Goal: Transaction & Acquisition: Purchase product/service

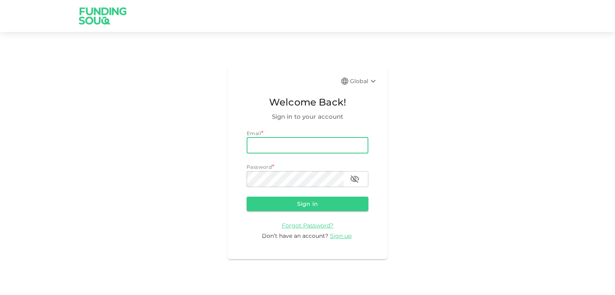
click at [277, 149] on input "email" at bounding box center [307, 146] width 122 height 16
type input "nilayshah1984@gmail.com"
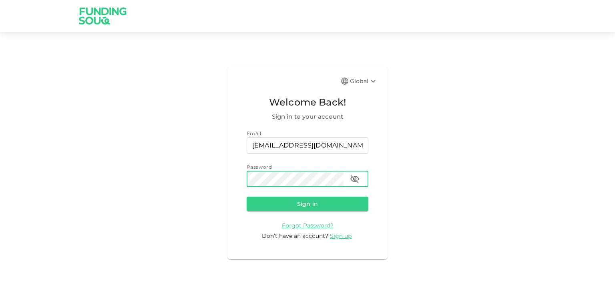
click at [246, 197] on button "Sign in" at bounding box center [307, 204] width 122 height 14
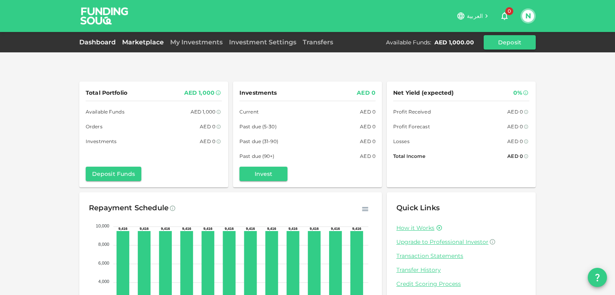
click at [144, 44] on link "Marketplace" at bounding box center [143, 42] width 48 height 8
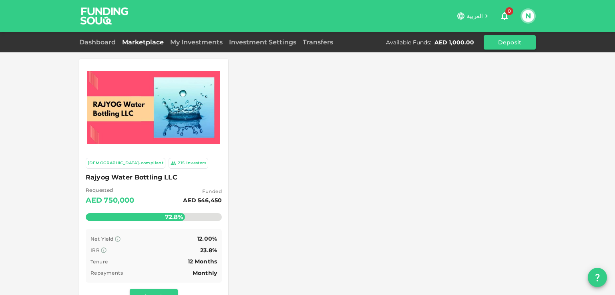
click at [114, 148] on div at bounding box center [153, 108] width 139 height 88
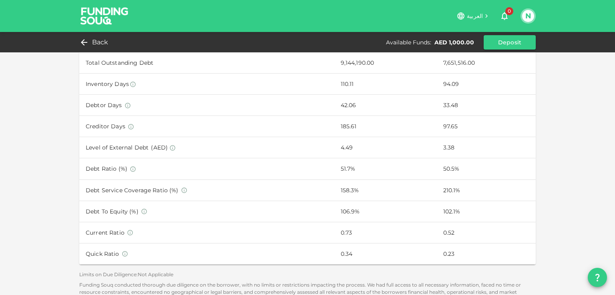
scroll to position [520, 0]
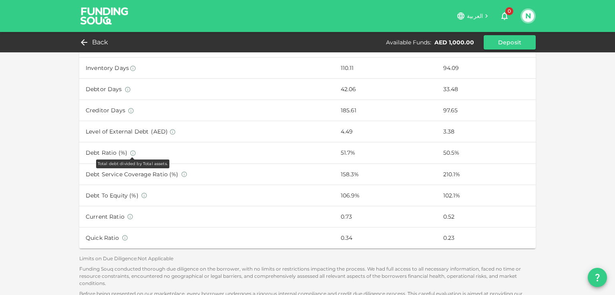
click at [130, 154] on icon at bounding box center [133, 153] width 6 height 6
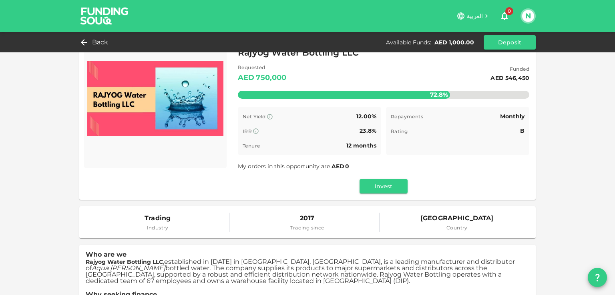
scroll to position [0, 0]
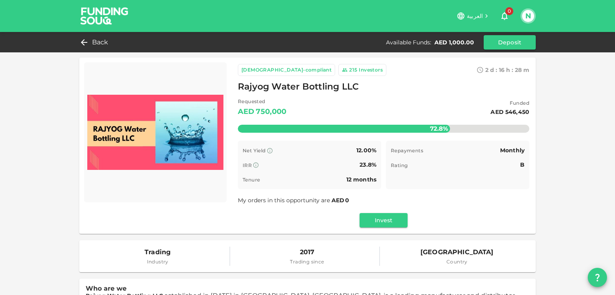
click at [164, 266] on span "Industry" at bounding box center [157, 262] width 26 height 8
click at [282, 264] on div "2017 Trading since" at bounding box center [307, 256] width 144 height 19
drag, startPoint x: 359, startPoint y: 83, endPoint x: 232, endPoint y: 88, distance: 127.3
click at [232, 88] on div "Sharia-compliant 215 Investors 2 d : 16 h : 28 m 32 Rajyog Water Bottling LLC R…" at bounding box center [383, 146] width 304 height 176
click at [378, 225] on button "Invest" at bounding box center [383, 220] width 48 height 14
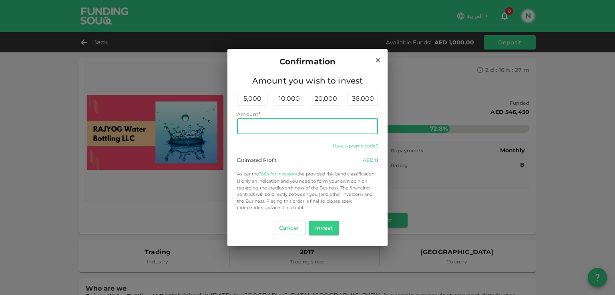
click at [275, 131] on input "Amount" at bounding box center [307, 126] width 141 height 16
type input "500"
click at [320, 227] on button "Invest" at bounding box center [323, 228] width 31 height 14
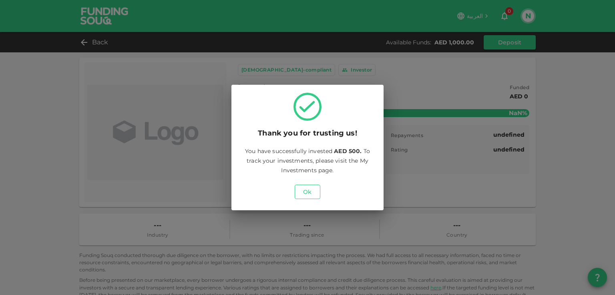
click at [313, 195] on button "Ok" at bounding box center [307, 192] width 26 height 14
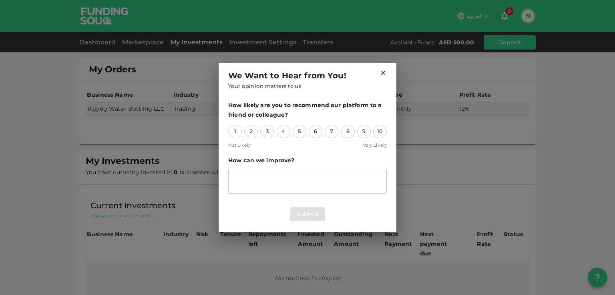
click at [379, 70] on icon at bounding box center [382, 72] width 7 height 7
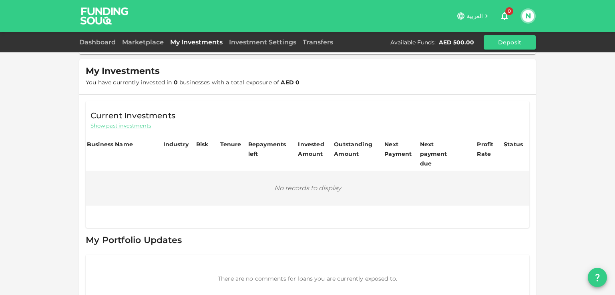
scroll to position [99, 0]
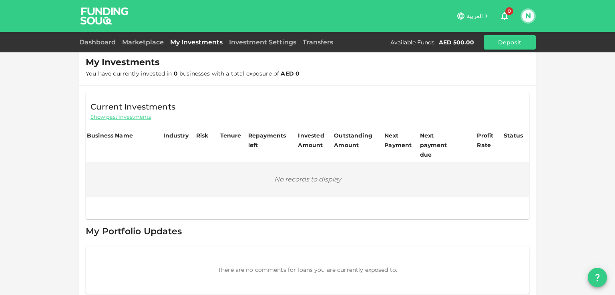
click at [118, 119] on span "Show past investments" at bounding box center [120, 117] width 60 height 8
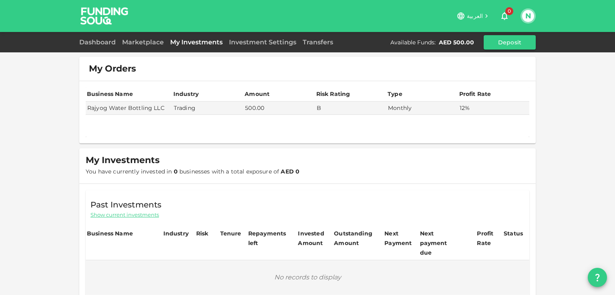
scroll to position [0, 0]
click at [126, 44] on link "Marketplace" at bounding box center [143, 42] width 48 height 8
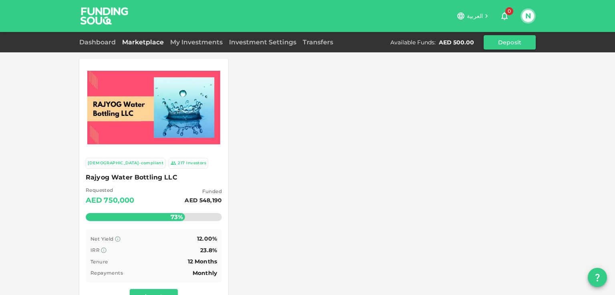
click at [131, 134] on img at bounding box center [153, 108] width 133 height 74
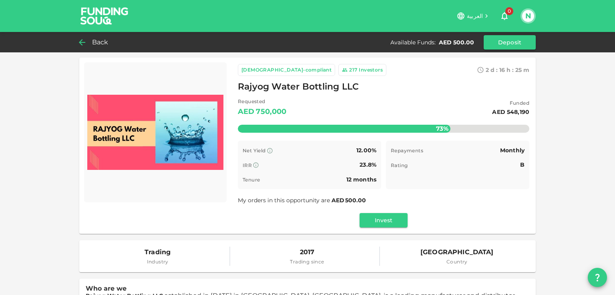
click at [89, 39] on div "Back" at bounding box center [95, 42] width 32 height 11
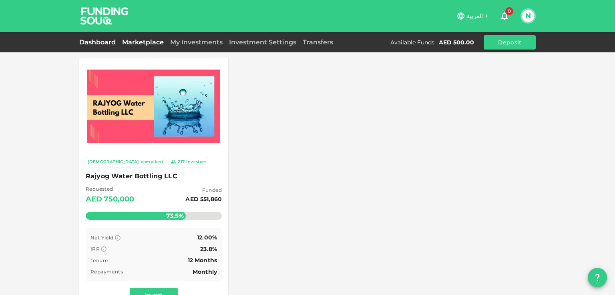
click at [101, 44] on link "Dashboard" at bounding box center [99, 42] width 40 height 8
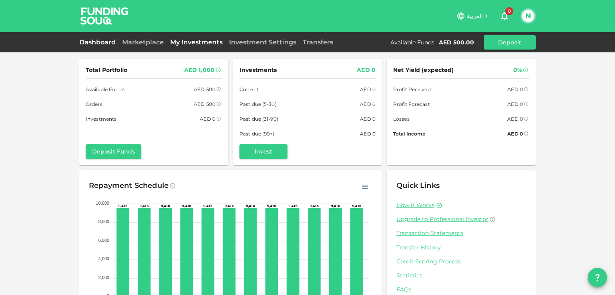
click at [215, 45] on link "My Investments" at bounding box center [196, 42] width 59 height 8
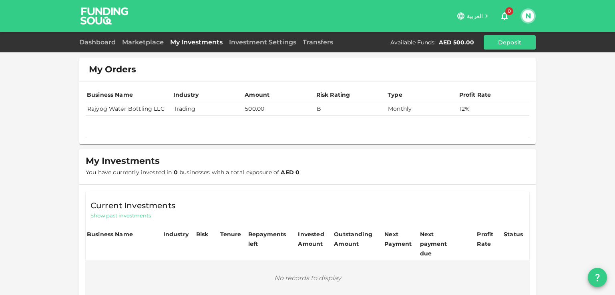
click at [284, 110] on td "500.00" at bounding box center [278, 108] width 71 height 13
click at [135, 43] on link "Marketplace" at bounding box center [143, 42] width 48 height 8
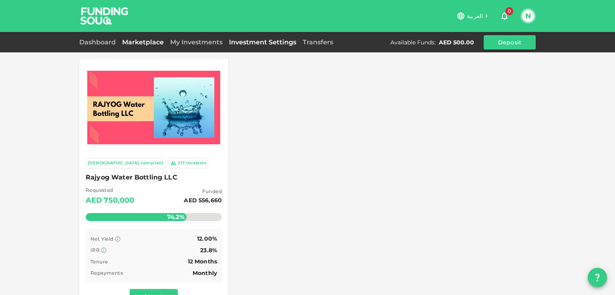
click at [280, 43] on link "Investment Settings" at bounding box center [263, 42] width 74 height 8
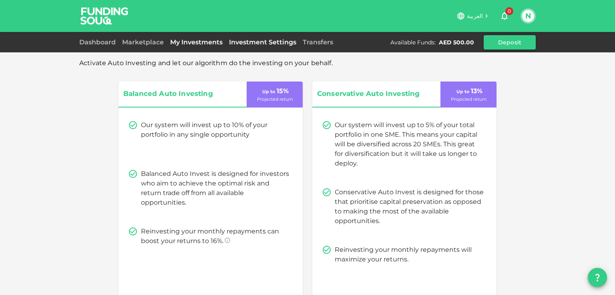
click at [200, 42] on link "My Investments" at bounding box center [196, 42] width 59 height 8
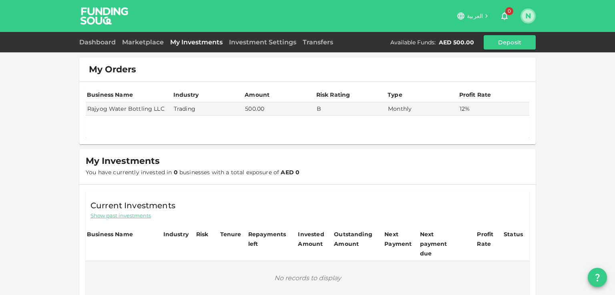
click at [530, 14] on button "N" at bounding box center [528, 16] width 12 height 12
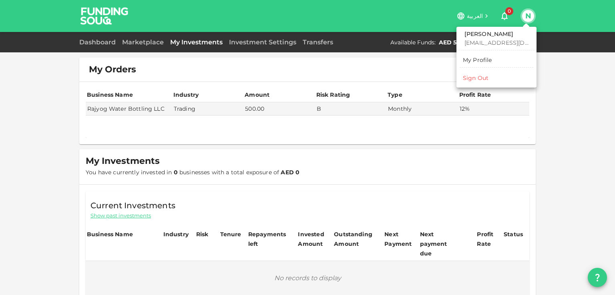
click at [469, 82] on div "Sign Out" at bounding box center [476, 78] width 26 height 8
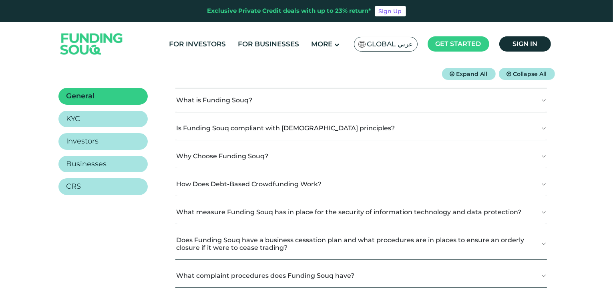
scroll to position [200, 0]
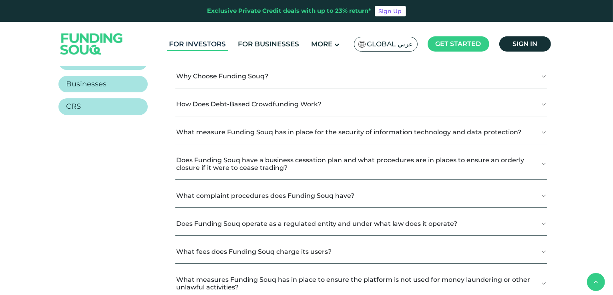
click at [187, 47] on link "For Investors" at bounding box center [197, 44] width 61 height 13
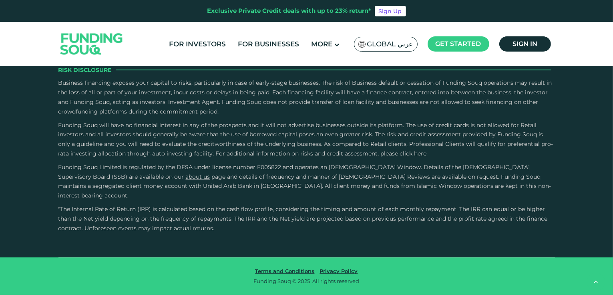
scroll to position [1480, 0]
type tc-range-slider "10000"
drag, startPoint x: 93, startPoint y: 225, endPoint x: 12, endPoint y: 214, distance: 81.9
type tc-range-slider "110000"
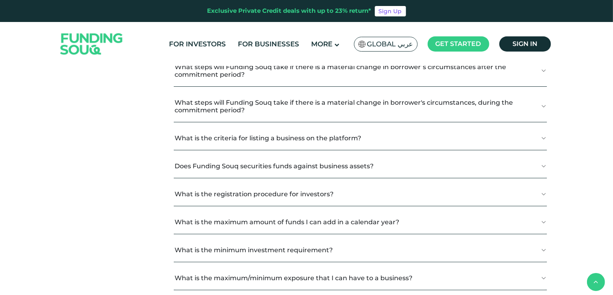
scroll to position [480, 0]
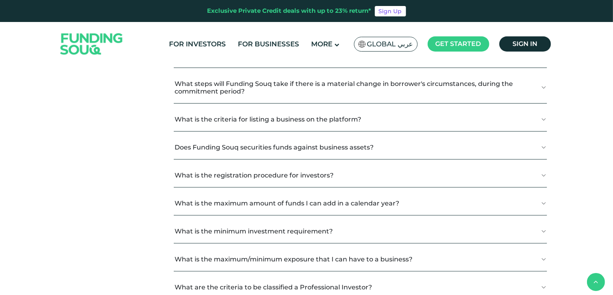
click at [230, 229] on button "What is the minimum investment requirement?" at bounding box center [360, 232] width 372 height 24
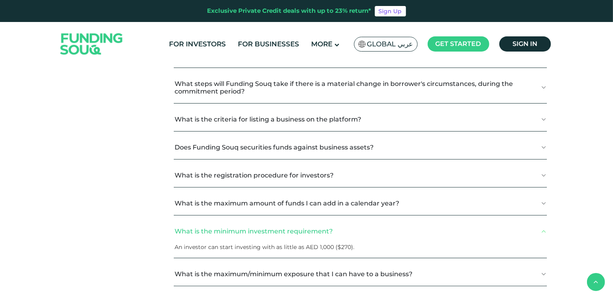
scroll to position [520, 0]
